Goal: Information Seeking & Learning: Stay updated

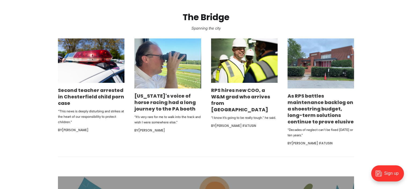
scroll to position [311, 0]
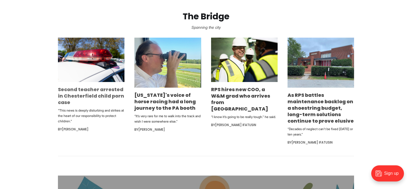
click at [66, 97] on link "Second teacher arrested in Chesterfield child porn case" at bounding box center [91, 96] width 66 height 20
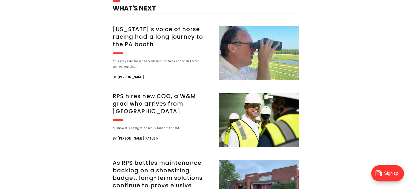
scroll to position [538, 0]
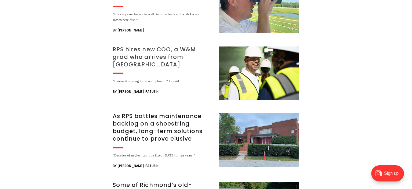
click at [145, 57] on h3 "RPS hires new COO, a W&M grad who arrives from Indianapolis" at bounding box center [163, 57] width 100 height 23
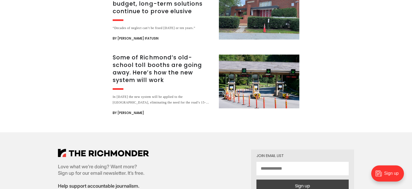
scroll to position [680, 0]
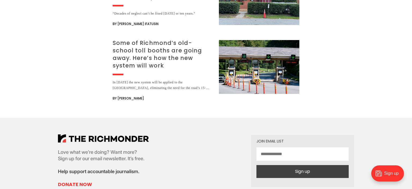
click at [174, 52] on h3 "Some of Richmond’s old-school toll booths are going away. Here’s how the new sy…" at bounding box center [163, 54] width 100 height 30
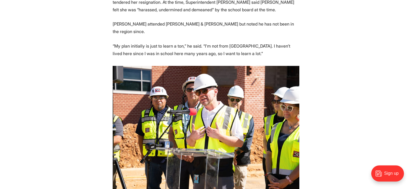
scroll to position [510, 0]
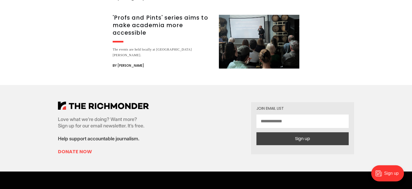
scroll to position [1360, 0]
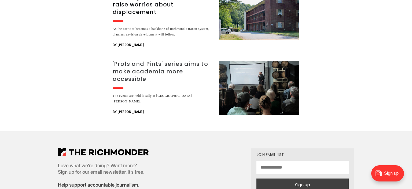
click at [141, 60] on h3 "'Profs and Pints' series aims to make academia more accessible" at bounding box center [163, 71] width 100 height 23
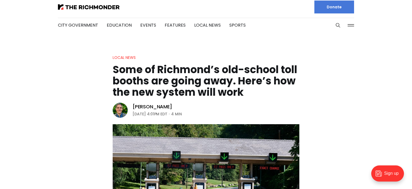
scroll to position [0, 0]
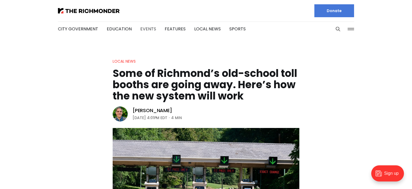
click at [149, 27] on link "Events" at bounding box center [148, 29] width 16 height 6
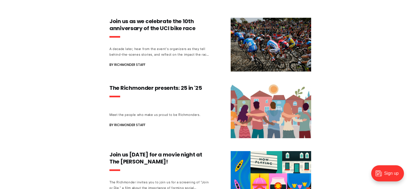
scroll to position [142, 0]
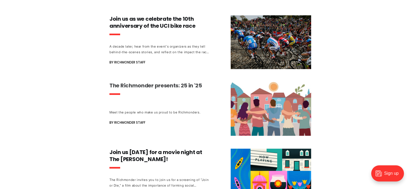
click at [146, 85] on h3 "The Richmonder presents: 25 in '25" at bounding box center [159, 85] width 100 height 7
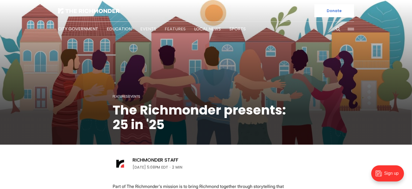
click at [172, 28] on link "Features" at bounding box center [175, 29] width 21 height 6
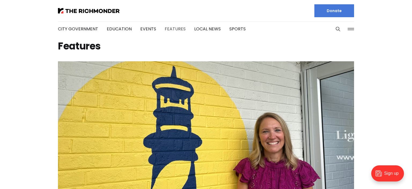
click at [174, 28] on link "Features" at bounding box center [175, 29] width 21 height 6
click at [148, 28] on link "Events" at bounding box center [148, 29] width 16 height 6
